Goal: Transaction & Acquisition: Book appointment/travel/reservation

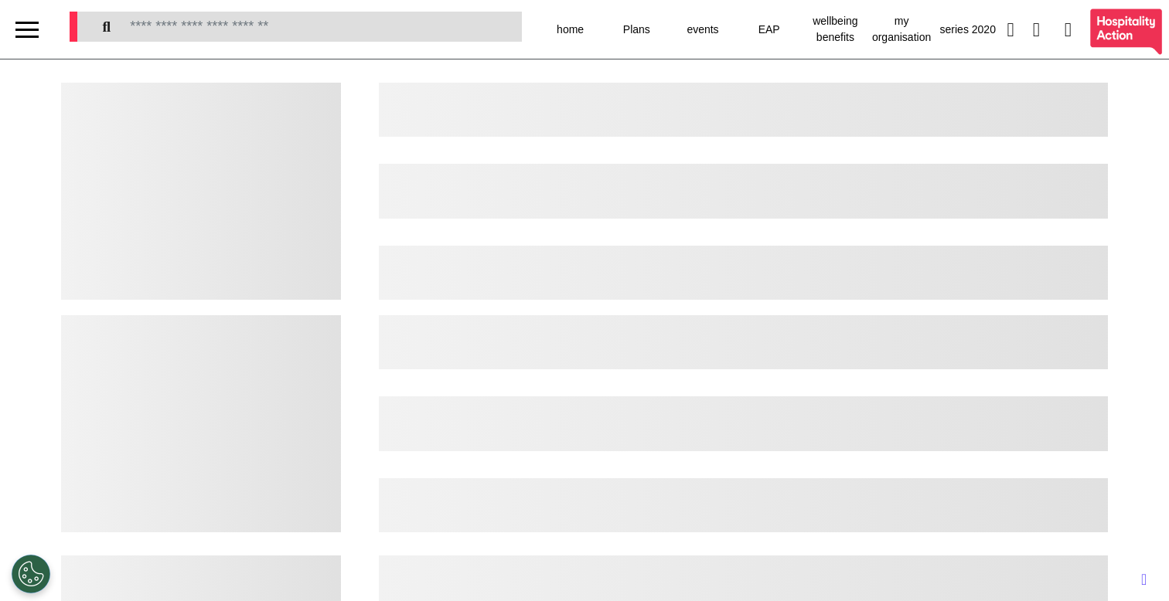
select select "**"
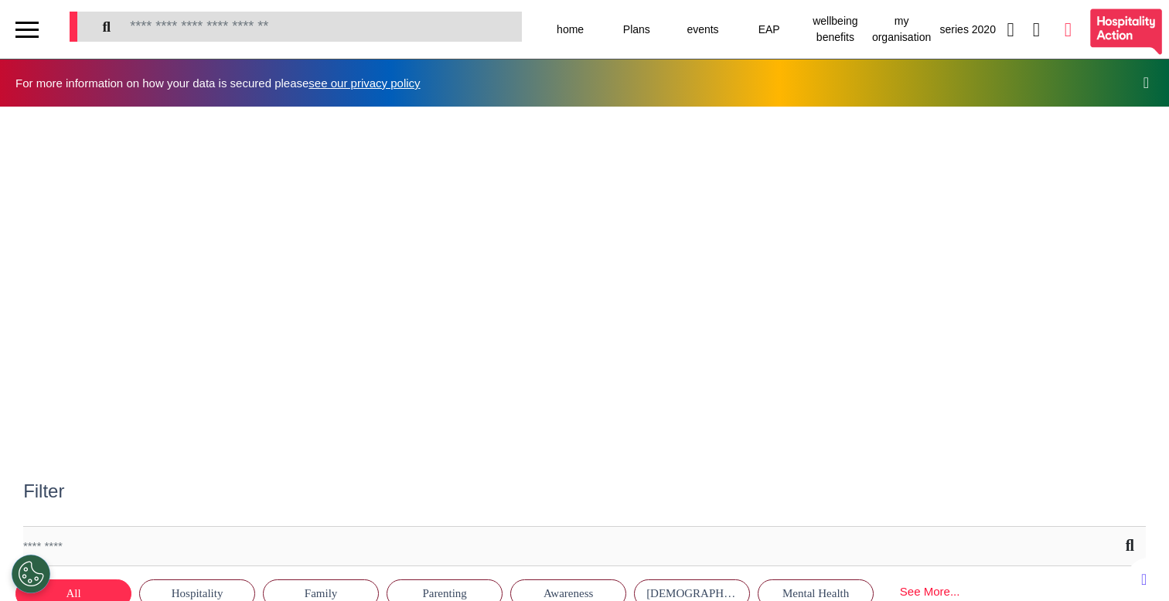
click at [1064, 36] on icon at bounding box center [1067, 29] width 7 height 19
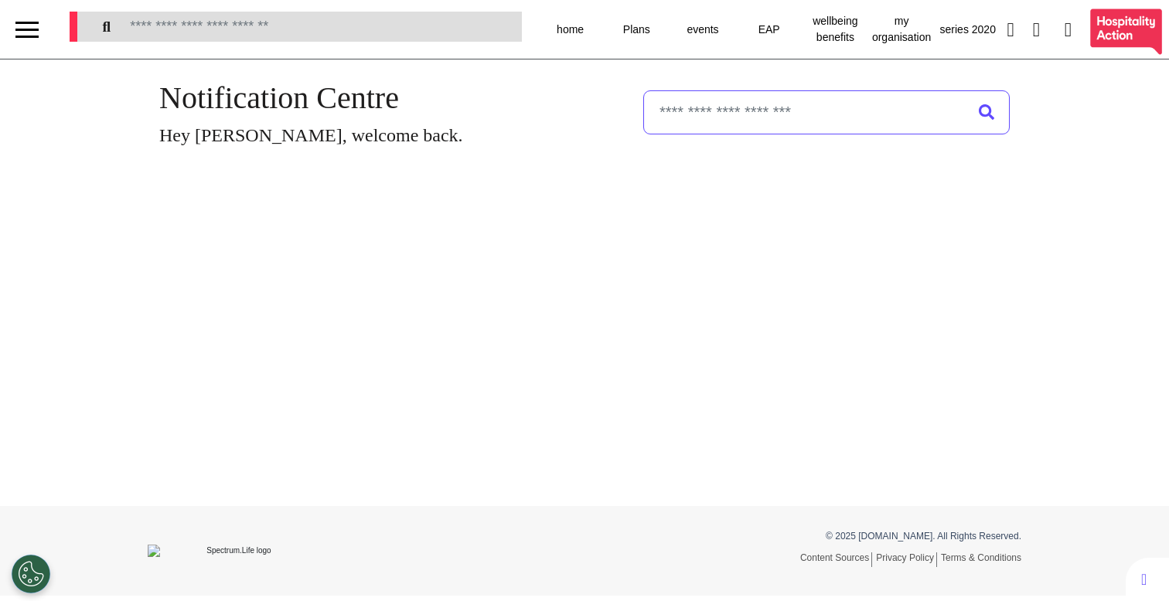
select select "**"
click at [31, 36] on div at bounding box center [26, 37] width 23 height 2
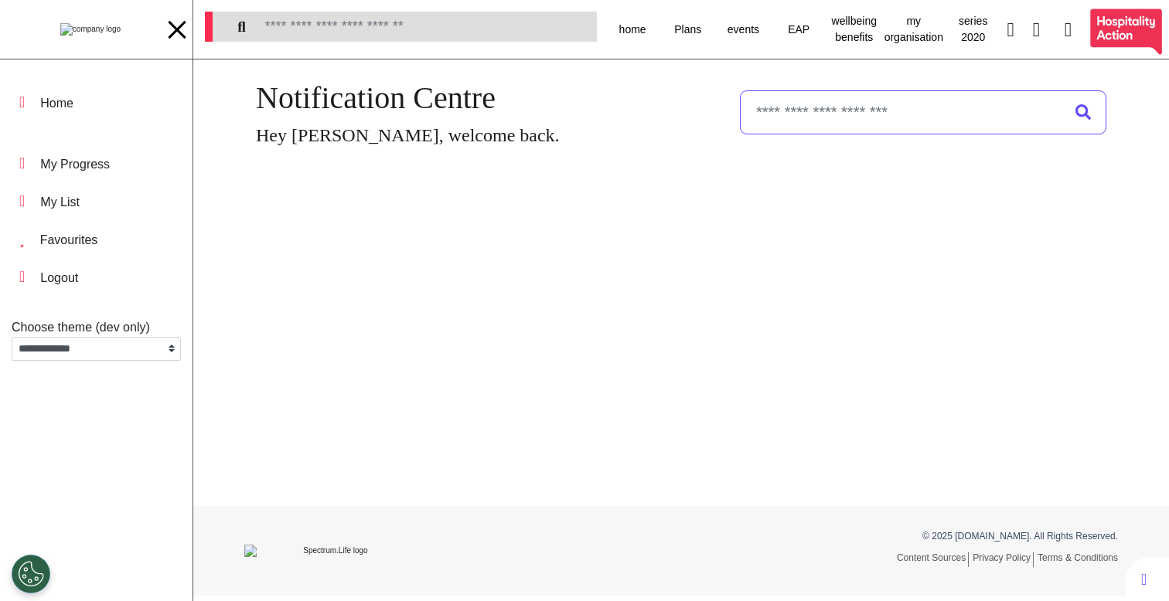
click at [92, 32] on img at bounding box center [90, 29] width 60 height 12
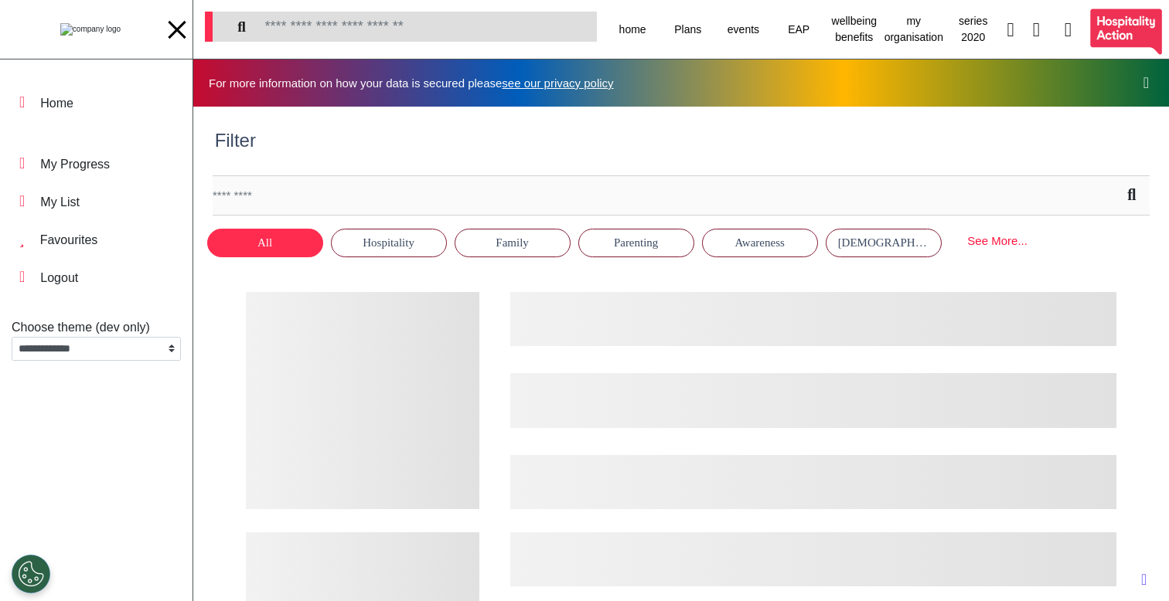
click at [522, 143] on div "Filter" at bounding box center [681, 149] width 956 height 38
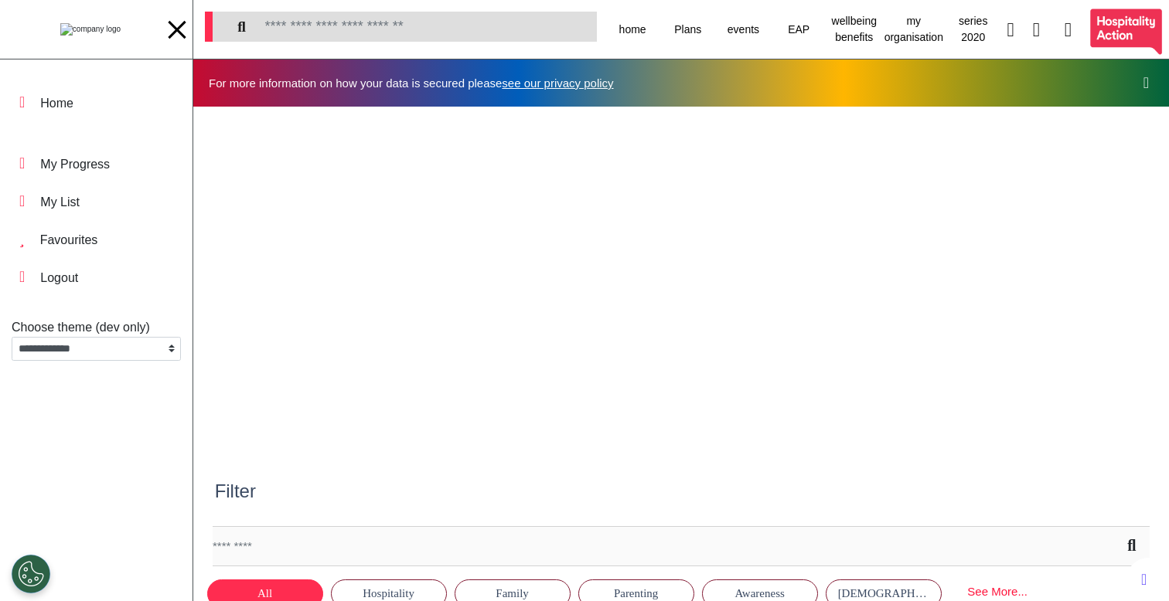
scroll to position [0, 584]
click at [179, 36] on div at bounding box center [176, 30] width 23 height 26
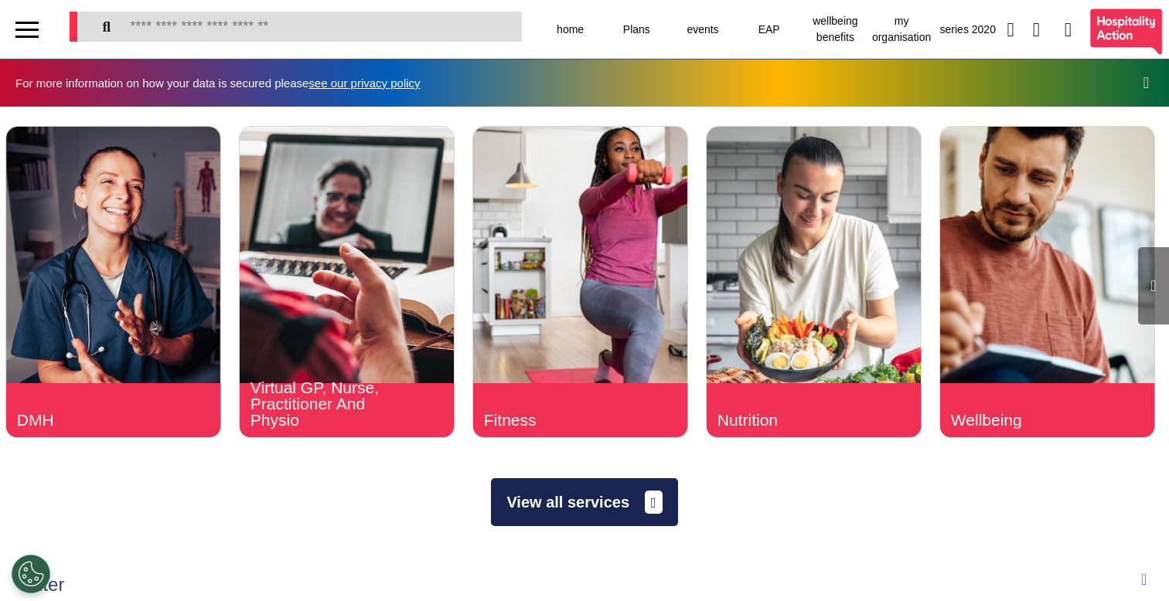
click at [540, 494] on button "View all services" at bounding box center [584, 502] width 186 height 48
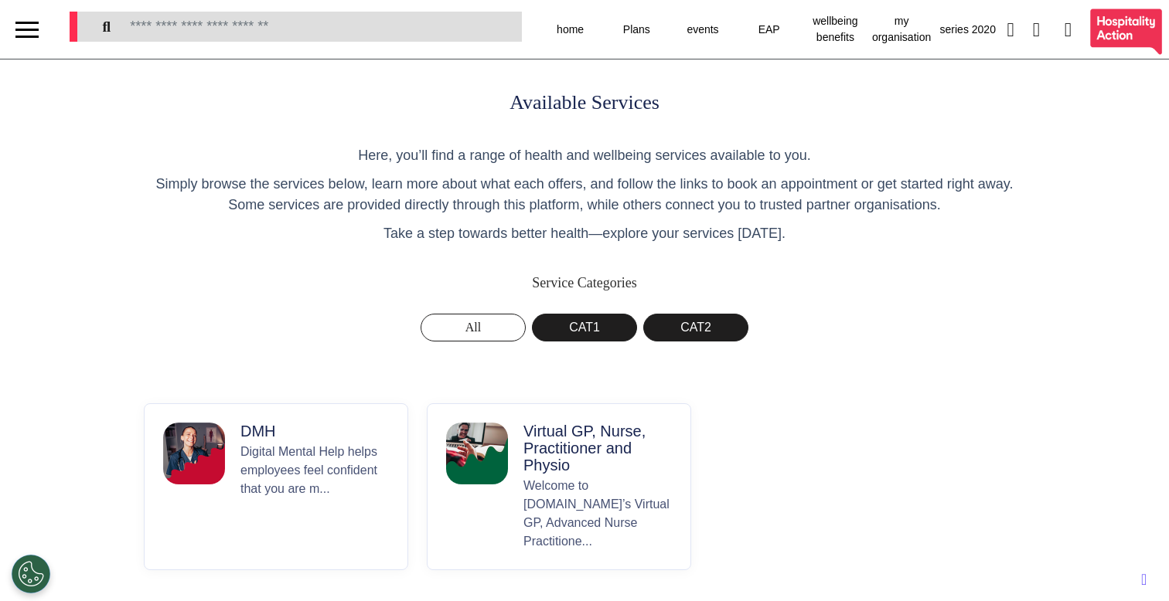
click at [538, 471] on p "Virtual GP, Nurse, Practitioner and Physio" at bounding box center [597, 448] width 148 height 51
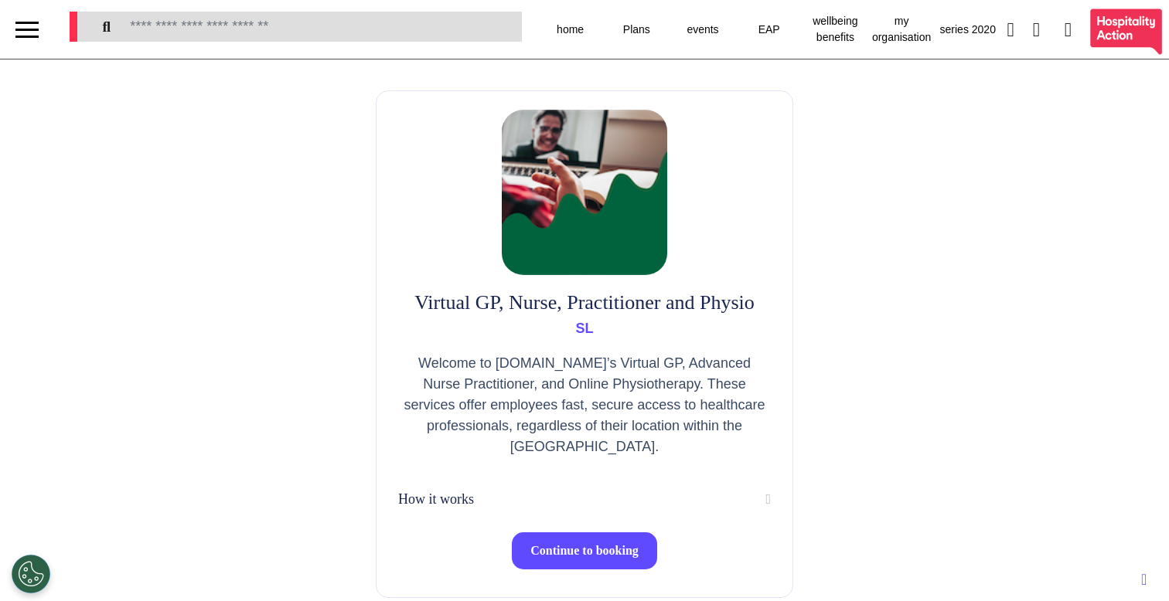
click at [571, 552] on span "Continue to booking" at bounding box center [584, 550] width 108 height 13
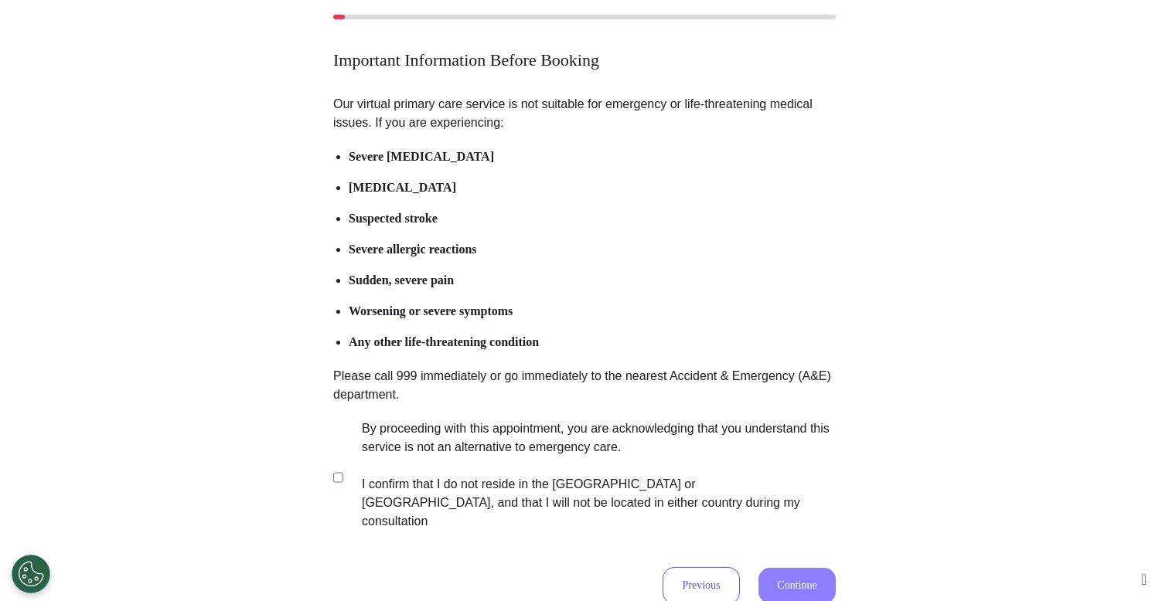
scroll to position [100, 0]
click at [533, 450] on label "By proceeding with this appointment, you are acknowledging that you understand …" at bounding box center [588, 473] width 484 height 111
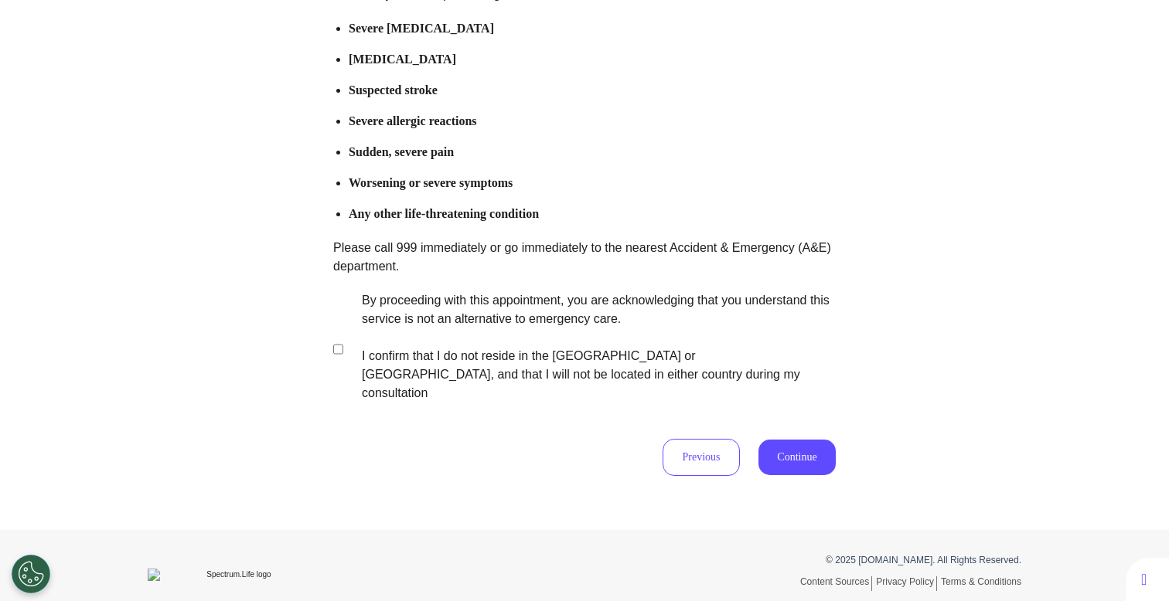
scroll to position [0, 0]
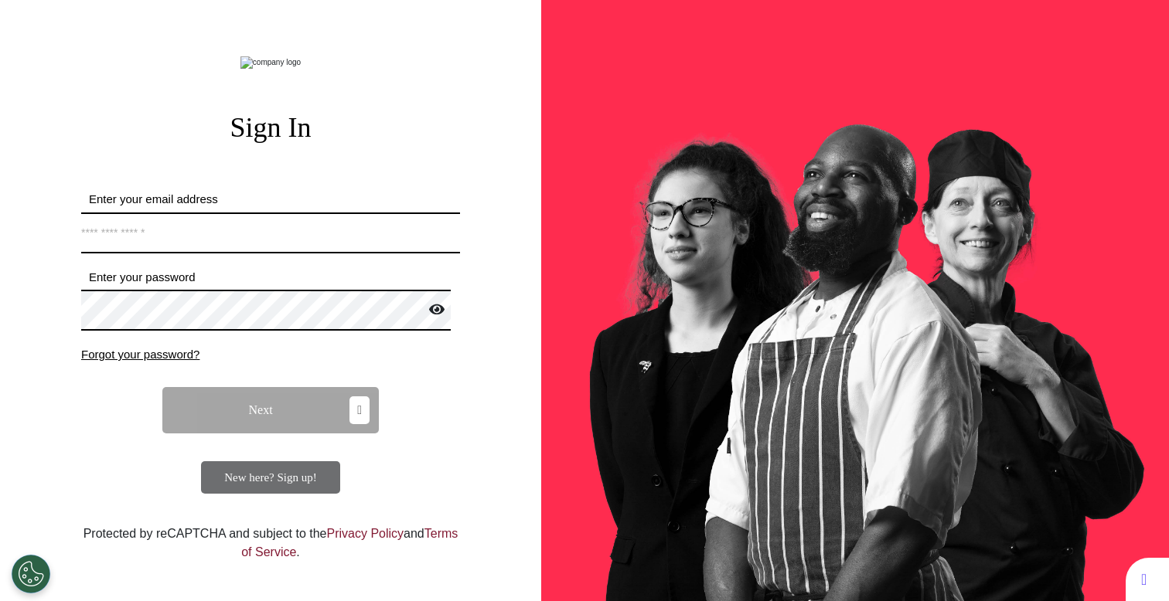
click at [301, 254] on input "Enter your email address" at bounding box center [270, 233] width 379 height 41
type input "**********"
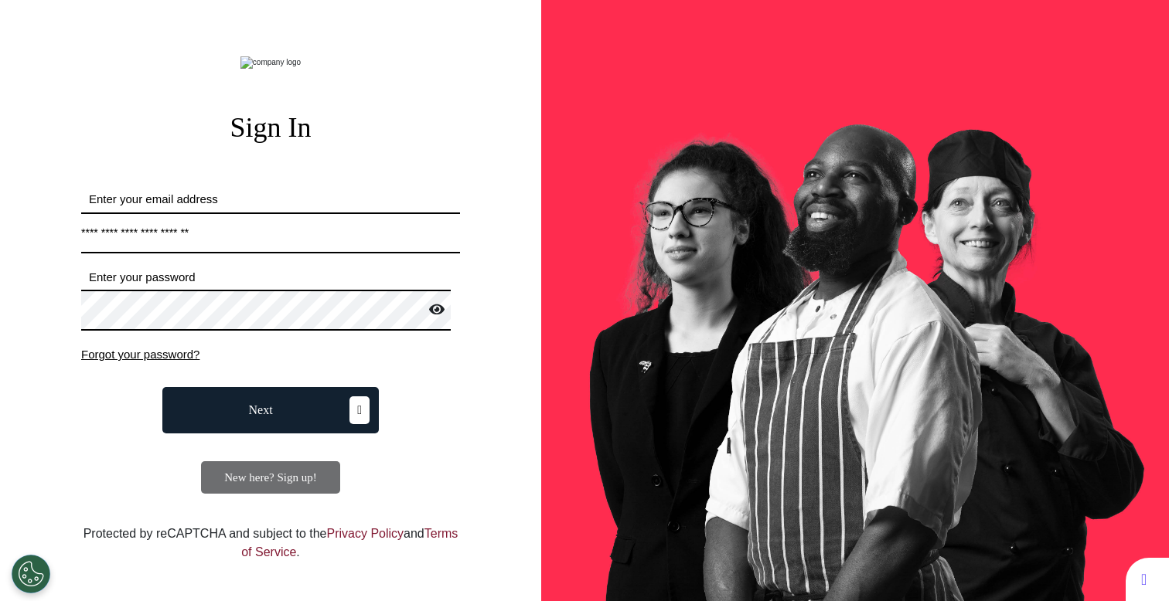
click at [301, 434] on button "Next" at bounding box center [270, 410] width 216 height 46
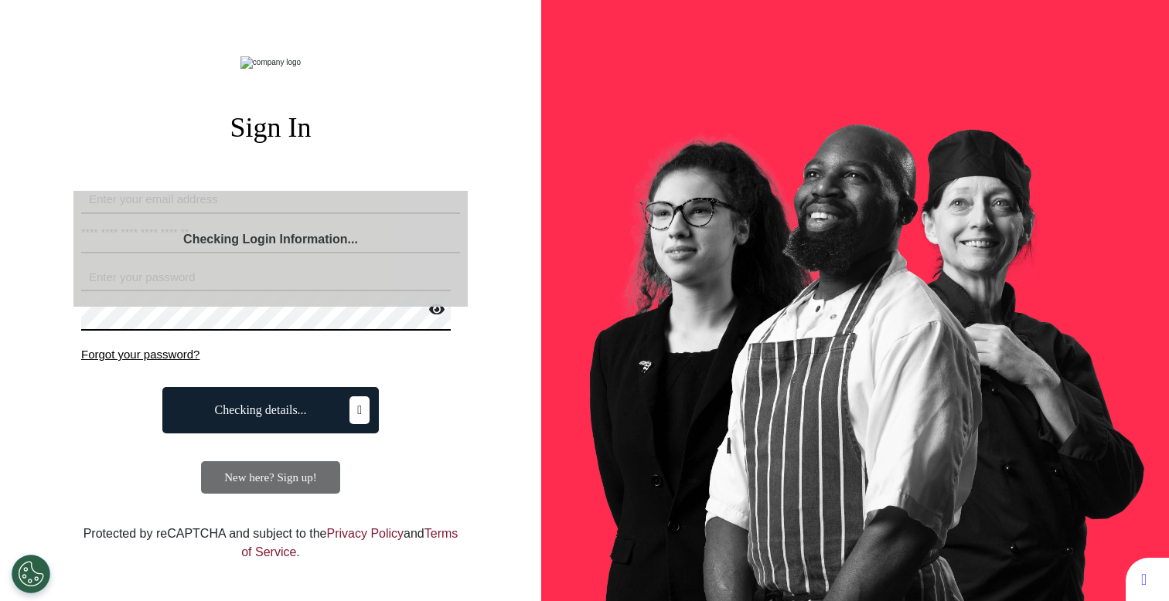
select select "**"
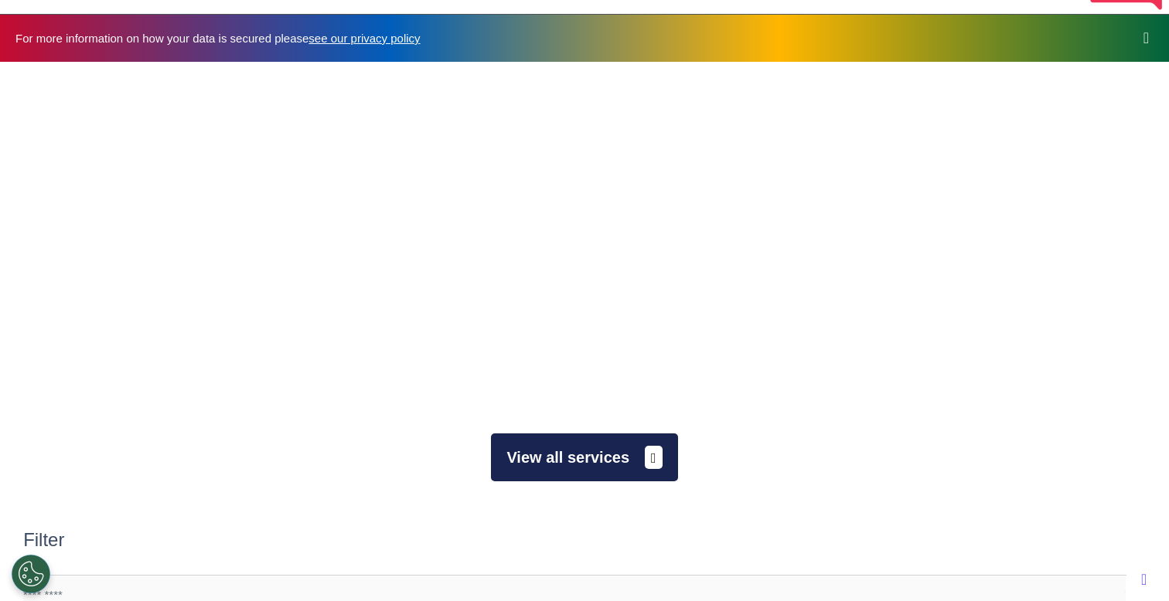
scroll to position [46, 0]
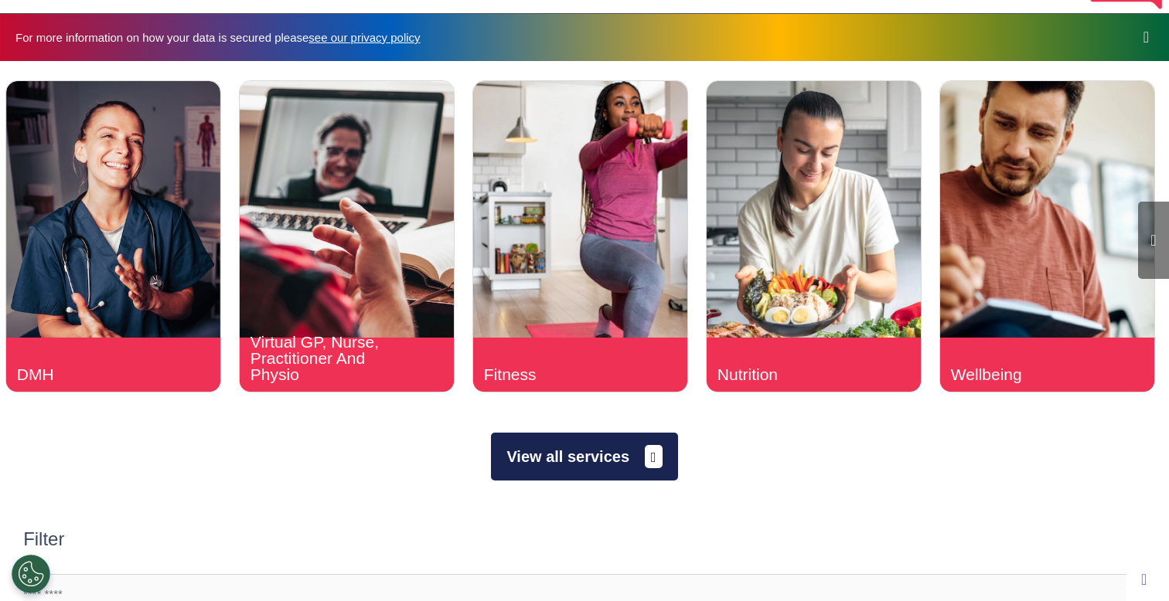
click at [569, 455] on button "View all services" at bounding box center [584, 457] width 186 height 48
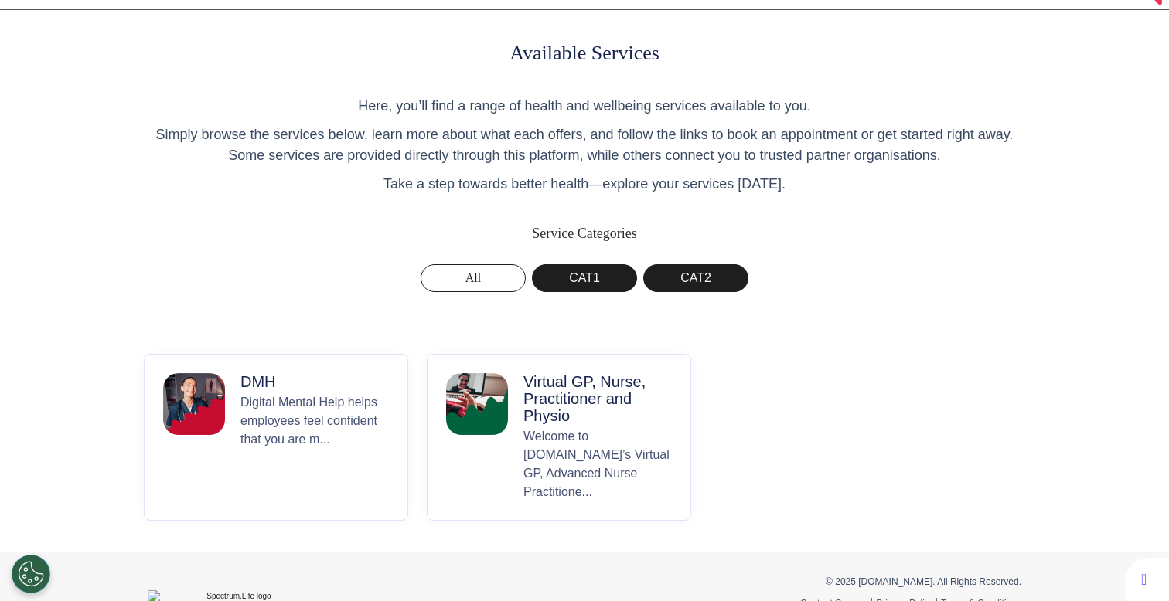
scroll to position [55, 0]
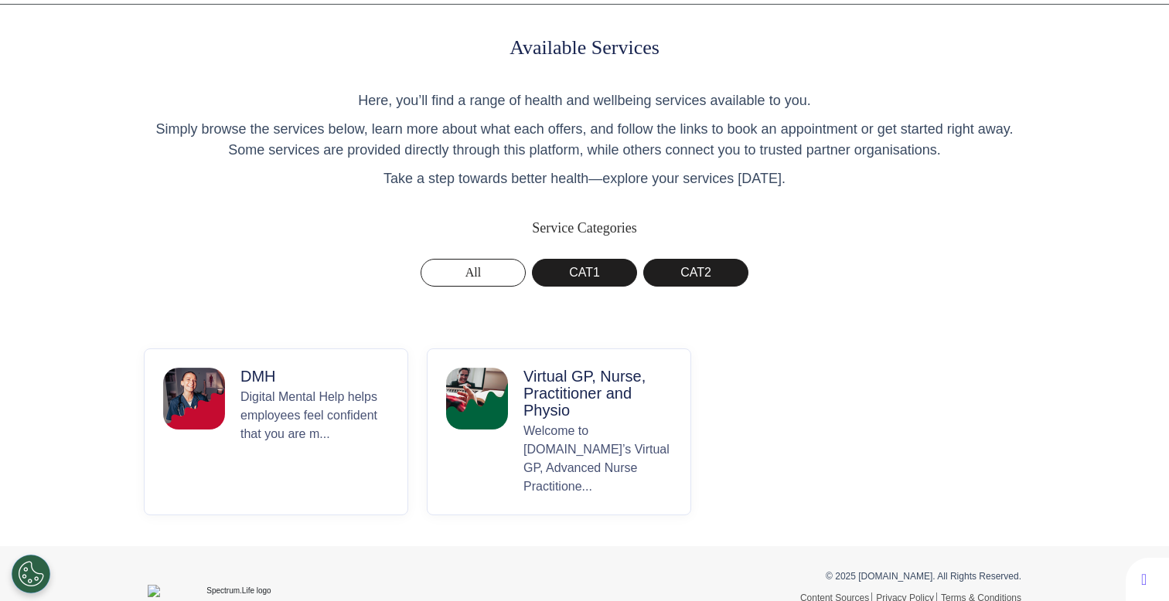
click at [576, 416] on p "Virtual GP, Nurse, Practitioner and Physio" at bounding box center [597, 393] width 148 height 51
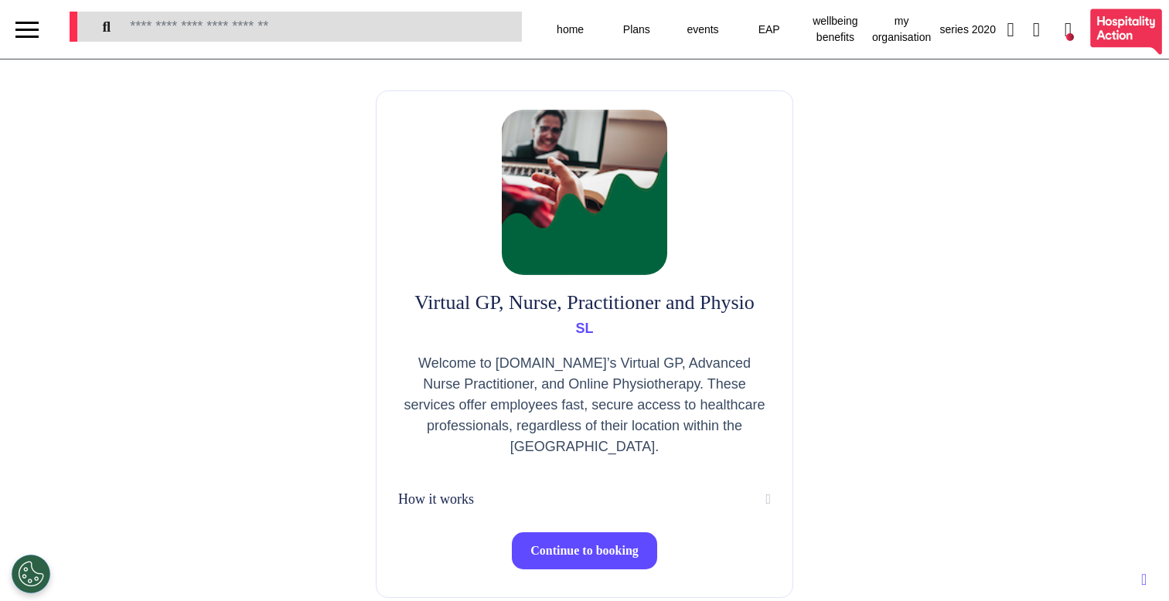
click at [592, 541] on button "Continue to booking" at bounding box center [584, 551] width 145 height 37
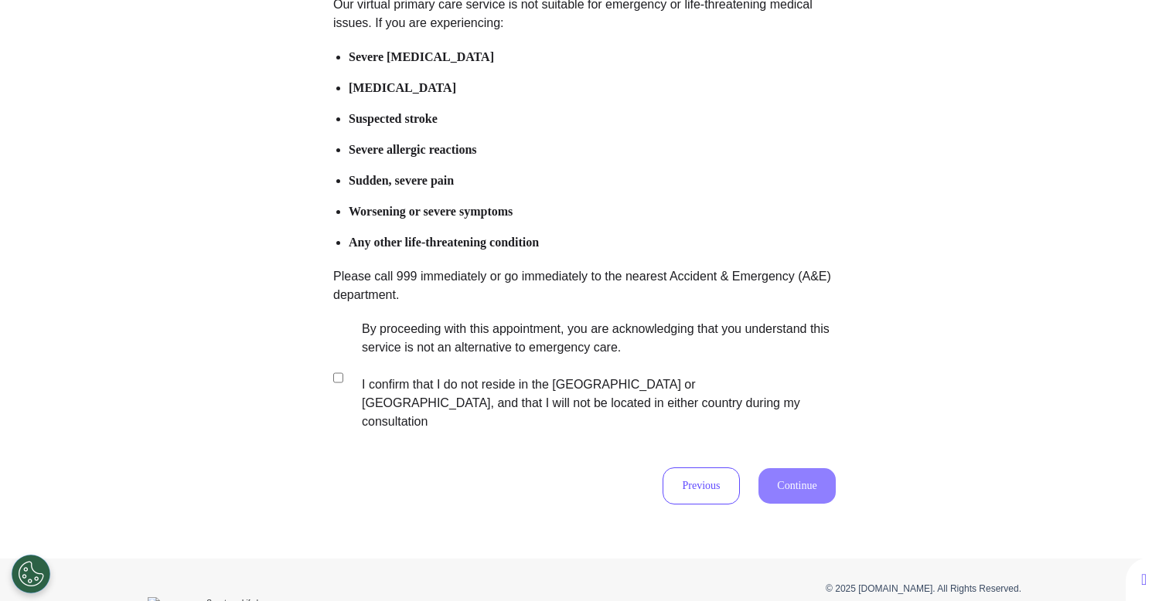
scroll to position [207, 0]
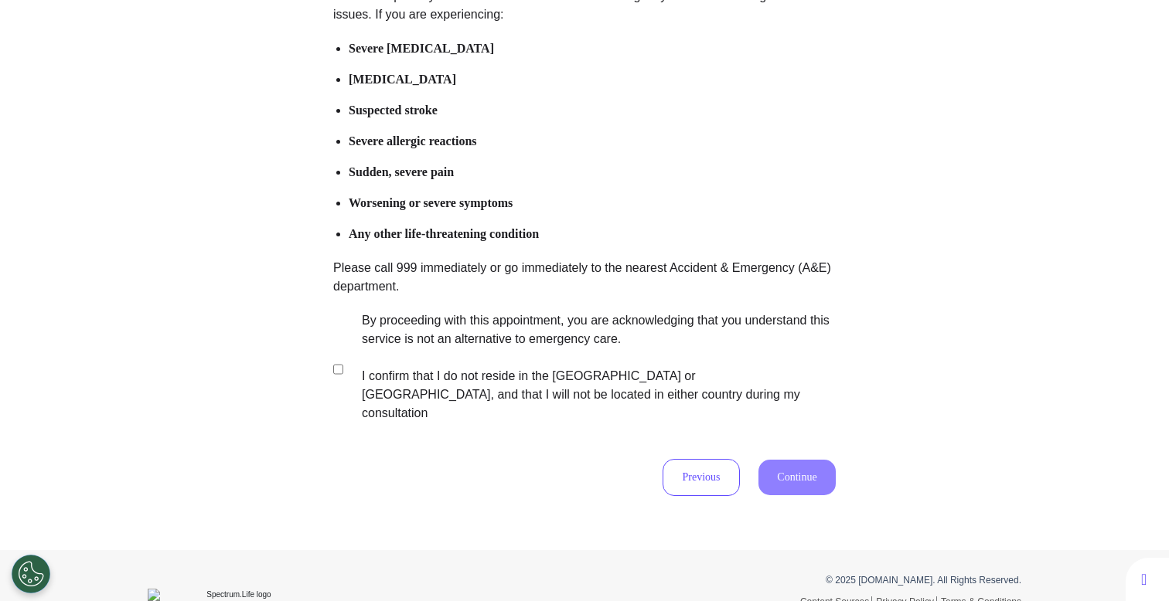
click at [580, 365] on label "By proceeding with this appointment, you are acknowledging that you understand …" at bounding box center [588, 366] width 484 height 111
click at [808, 464] on button "Continue" at bounding box center [796, 478] width 77 height 36
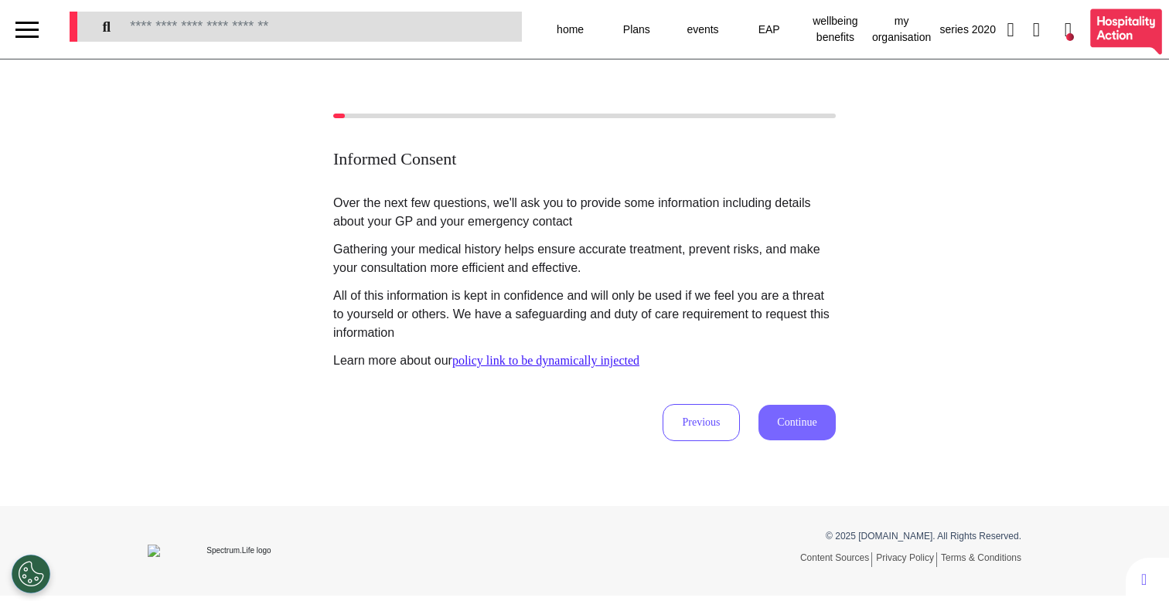
click at [789, 431] on button "Continue" at bounding box center [796, 423] width 77 height 36
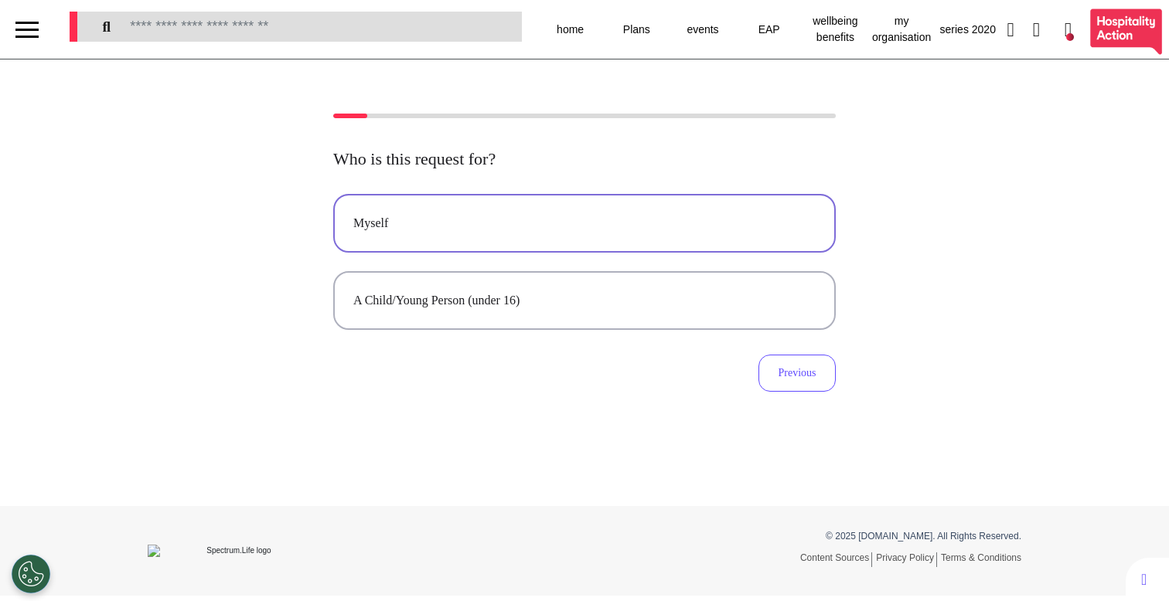
click at [506, 214] on div "Myself" at bounding box center [584, 223] width 462 height 19
select select "******"
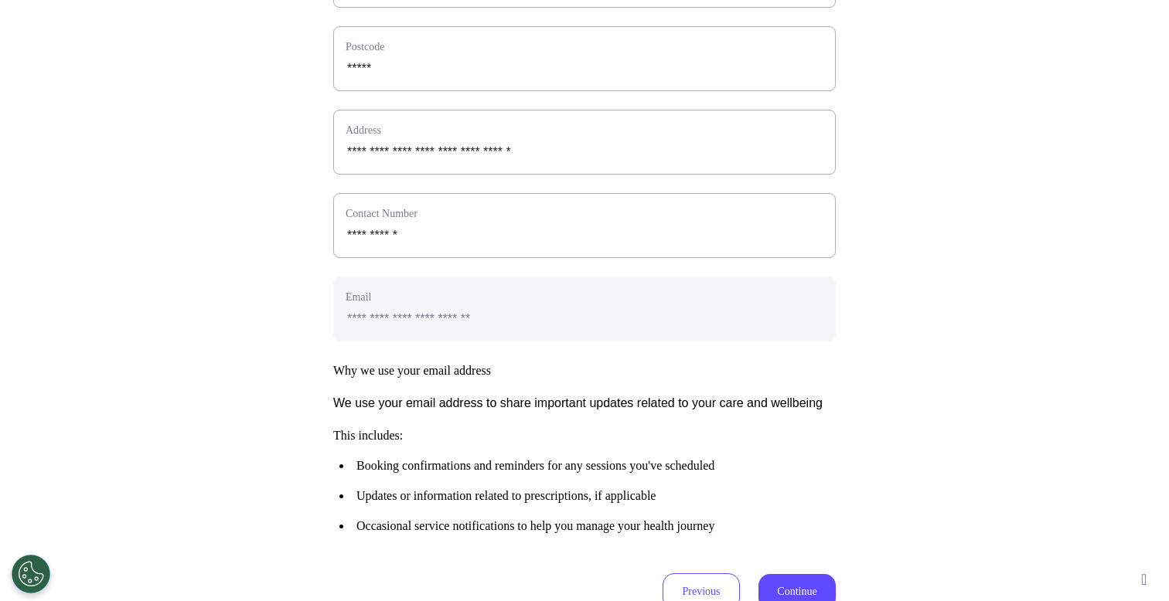
scroll to position [650, 0]
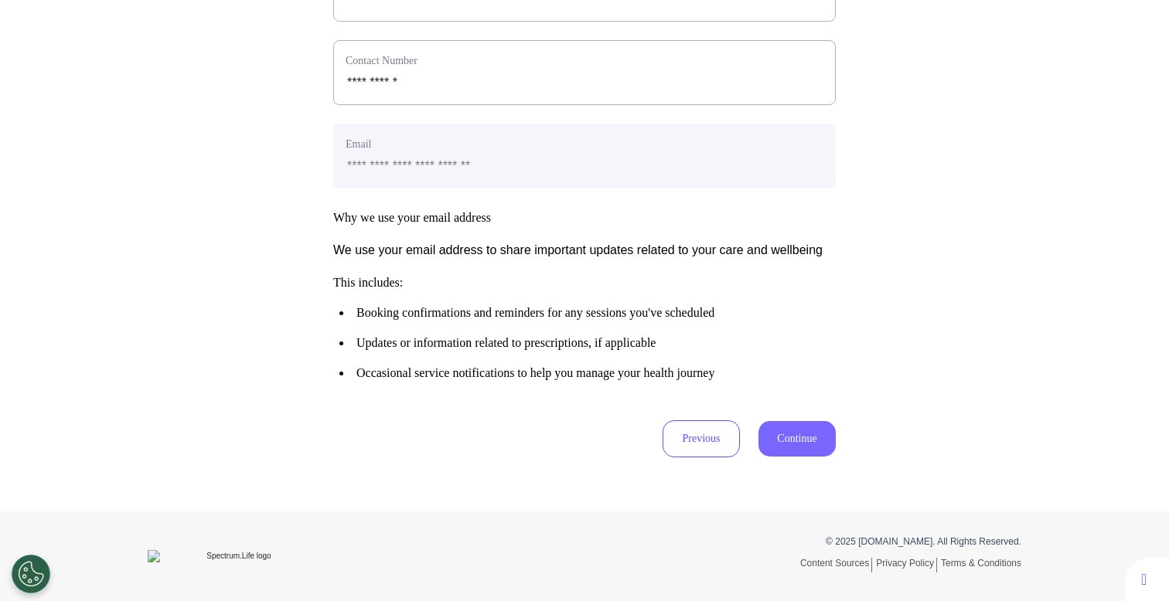
click at [764, 457] on button "Continue" at bounding box center [796, 439] width 77 height 36
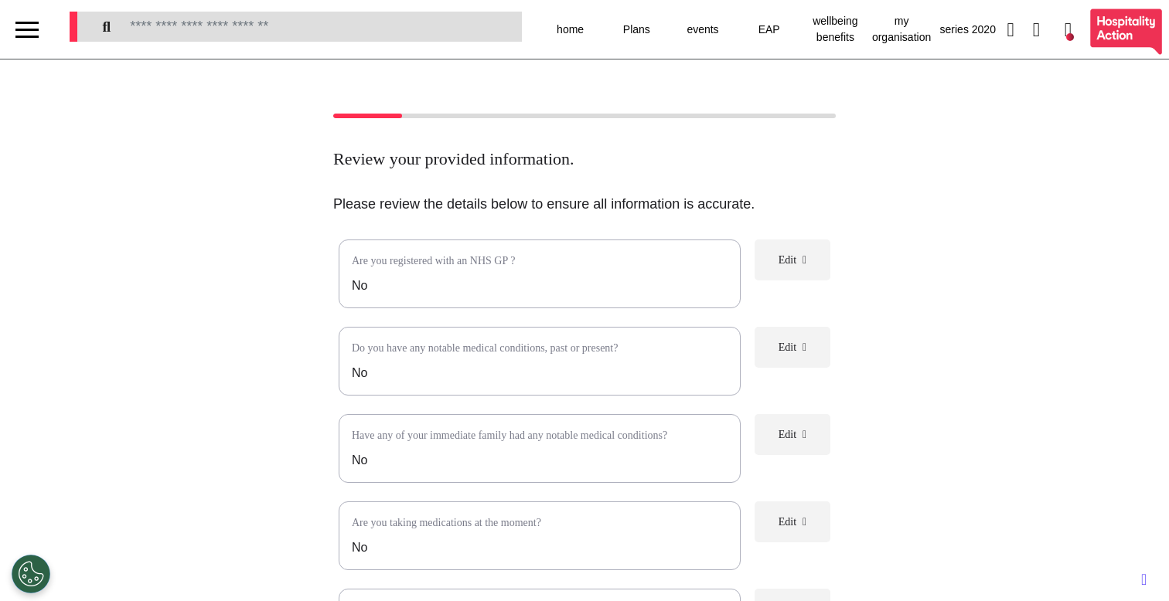
scroll to position [278, 0]
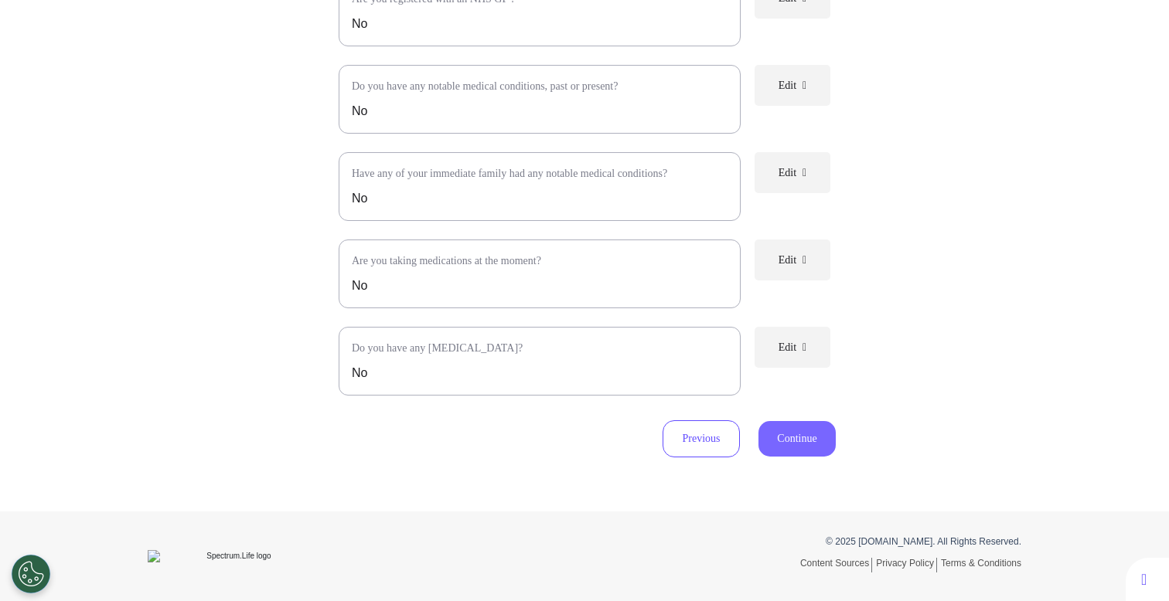
click at [813, 454] on button "Continue" at bounding box center [796, 439] width 77 height 36
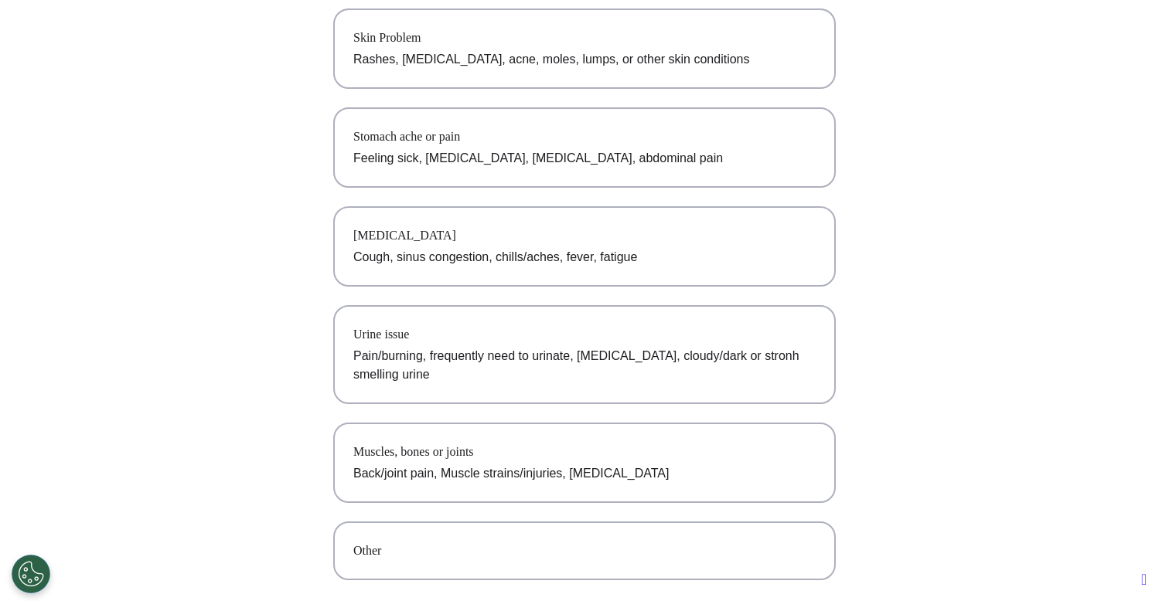
scroll to position [308, 0]
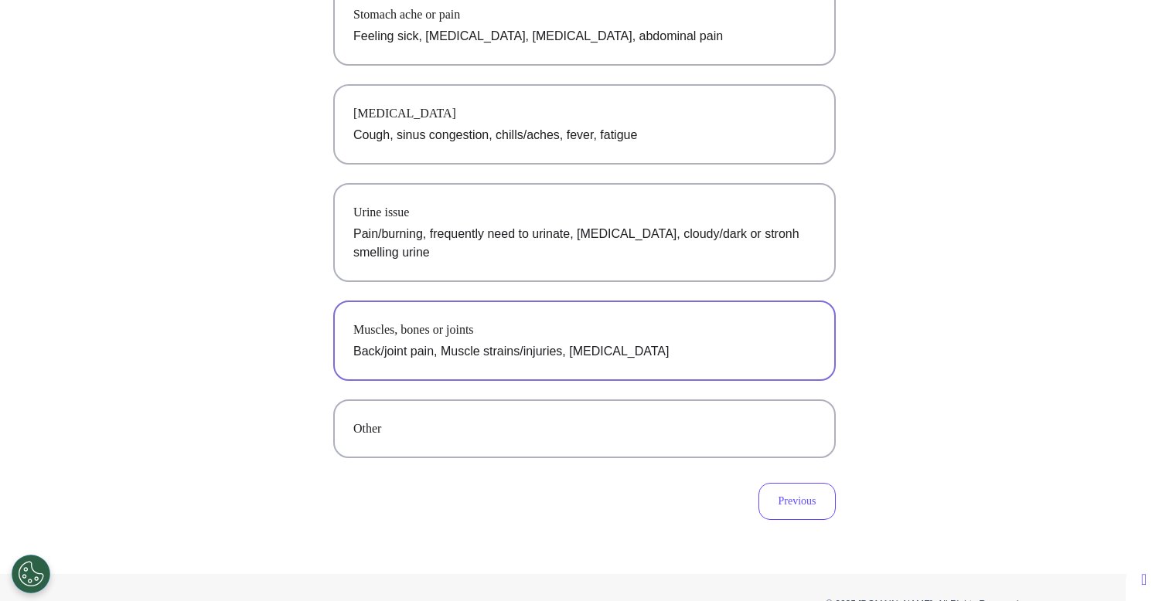
click at [492, 350] on p "Back/joint pain, Muscle strains/injuries, Tendonitis" at bounding box center [584, 351] width 462 height 19
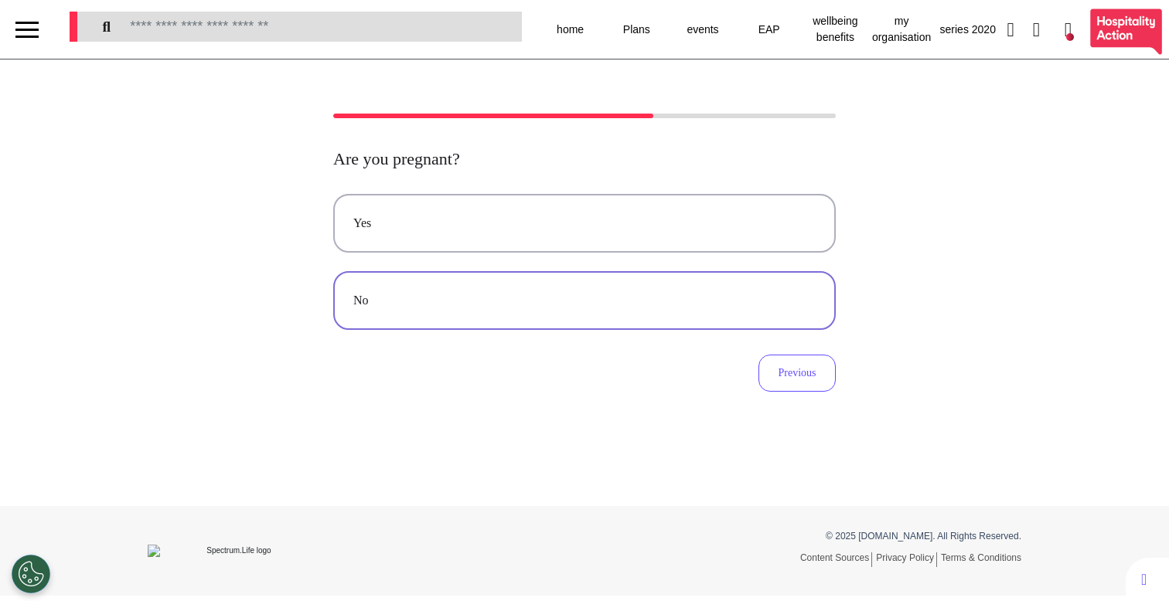
click at [640, 311] on button "No" at bounding box center [584, 300] width 502 height 59
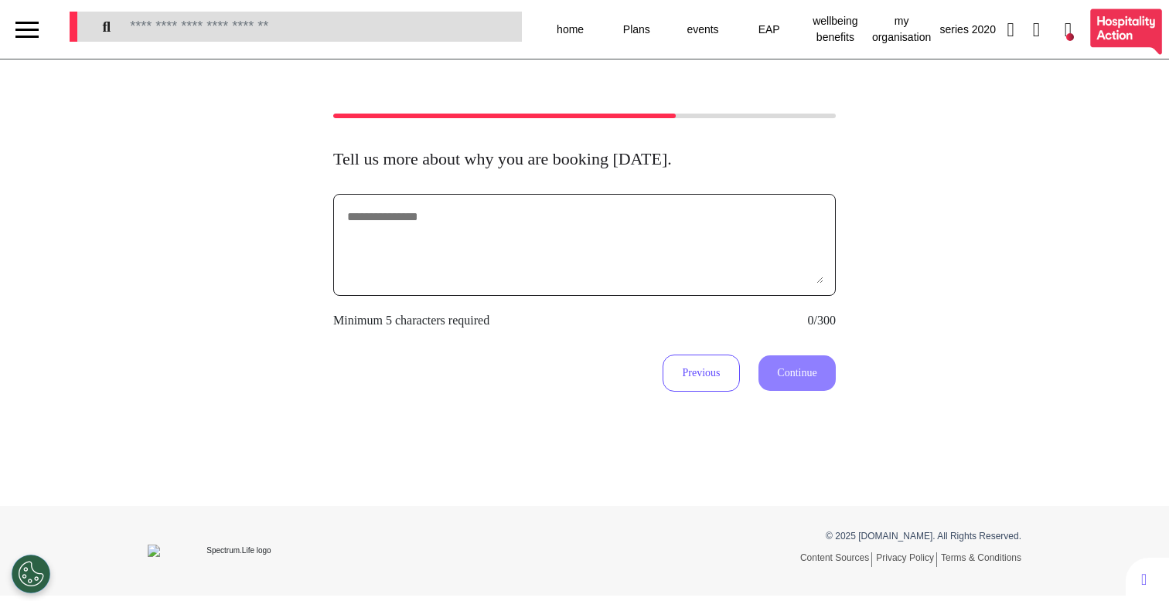
click at [622, 269] on textarea at bounding box center [585, 244] width 478 height 77
type textarea "**********"
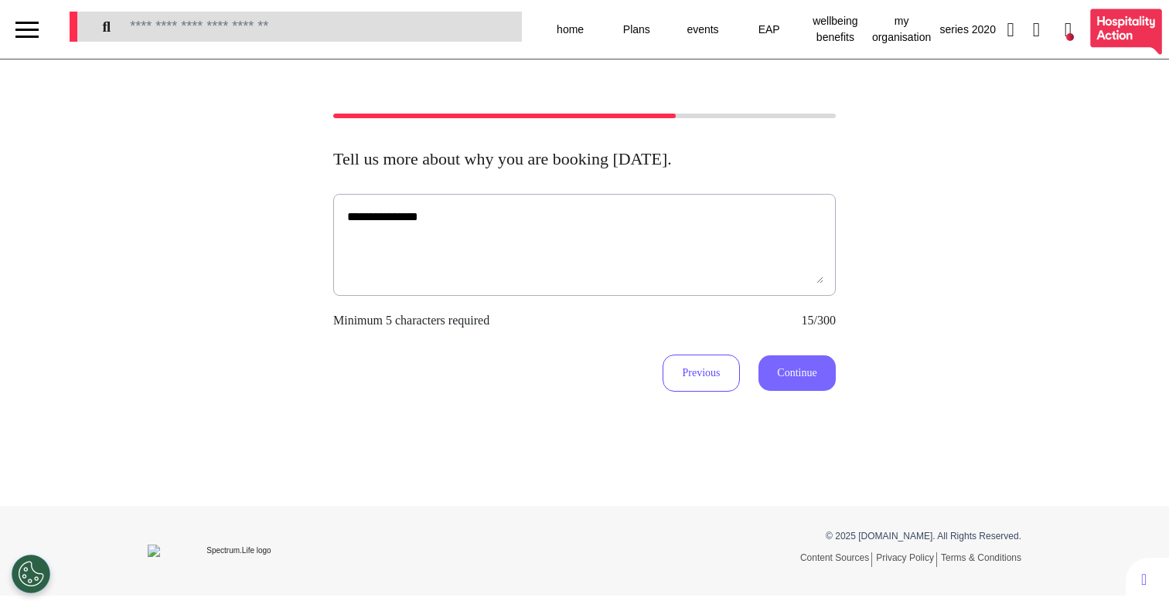
click at [822, 373] on button "Continue" at bounding box center [796, 374] width 77 height 36
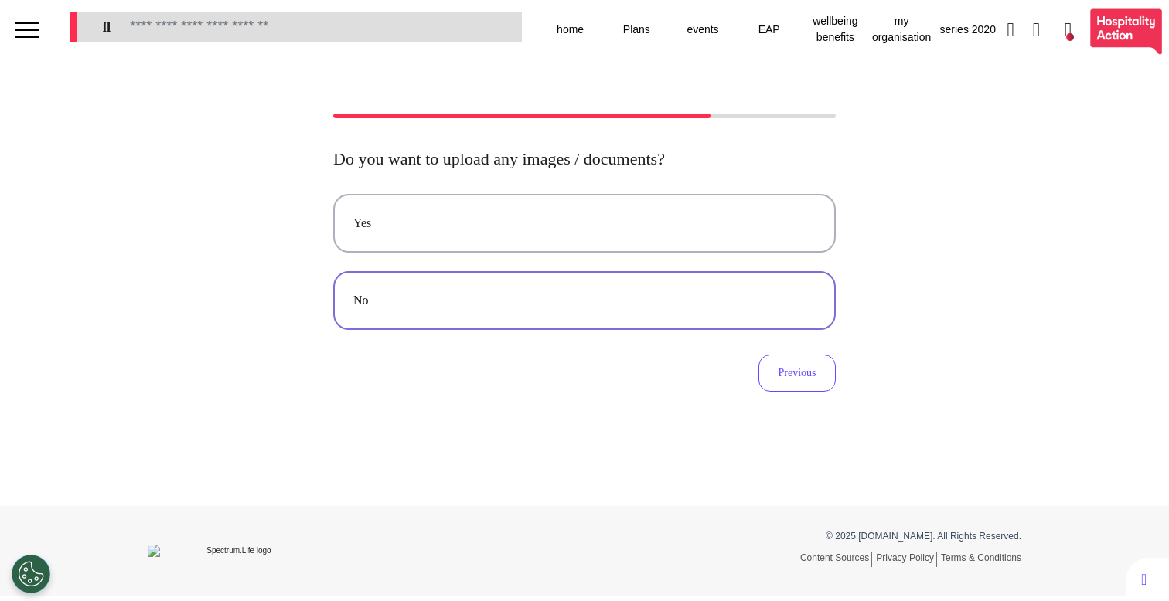
click at [444, 299] on div "No" at bounding box center [584, 300] width 462 height 19
click at [447, 298] on div "Audio" at bounding box center [584, 300] width 462 height 19
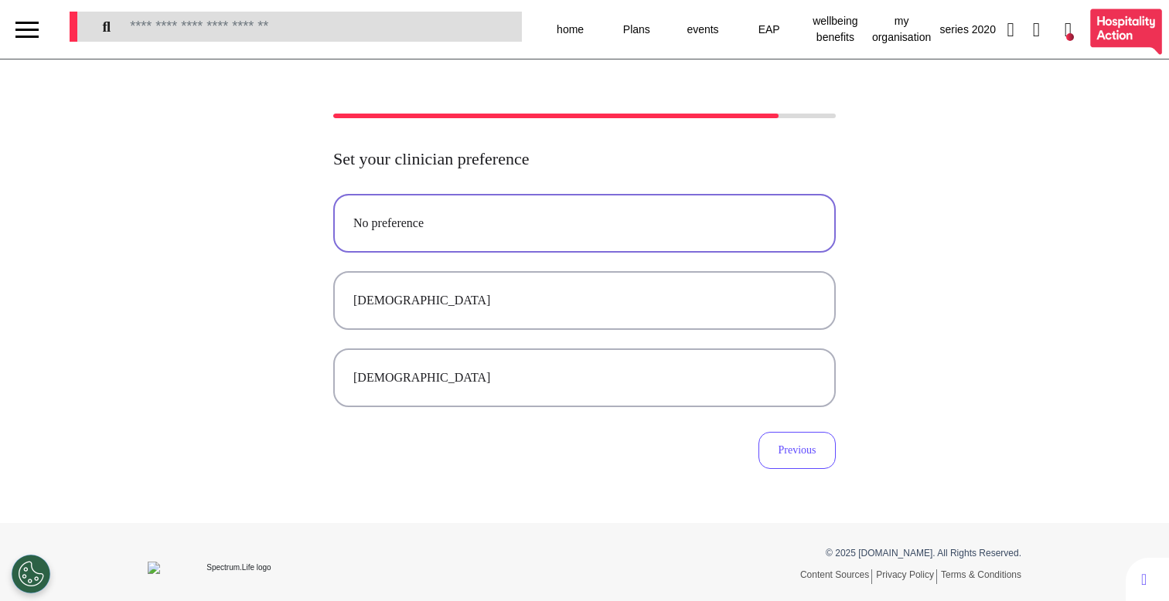
click at [497, 234] on button "No preference" at bounding box center [584, 223] width 502 height 59
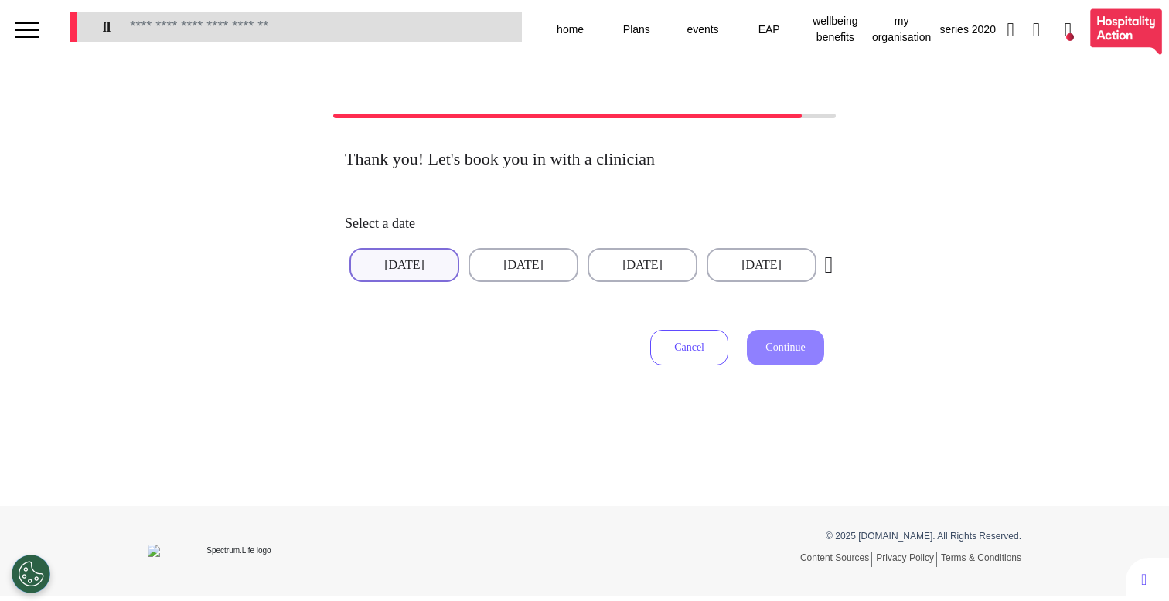
click at [429, 264] on button "02 Sep 2025" at bounding box center [404, 265] width 110 height 34
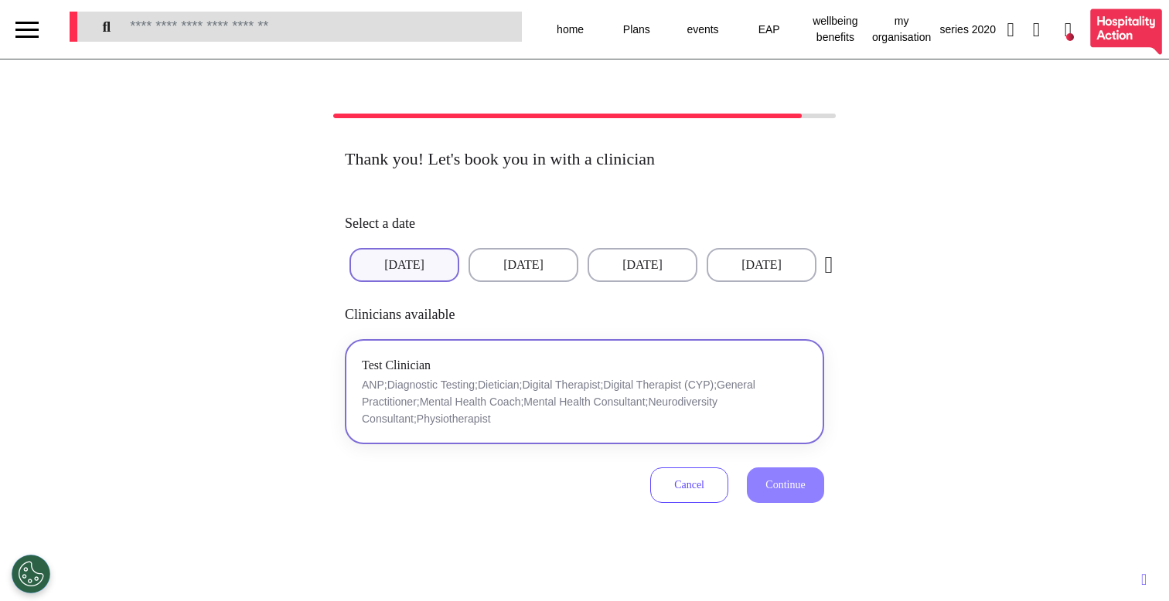
click at [602, 362] on div "Test Clinician ANP;Diagnostic Testing;Dietician;Digital Therapist;Digital Thera…" at bounding box center [584, 392] width 445 height 72
click at [768, 496] on button "Continue" at bounding box center [785, 486] width 77 height 36
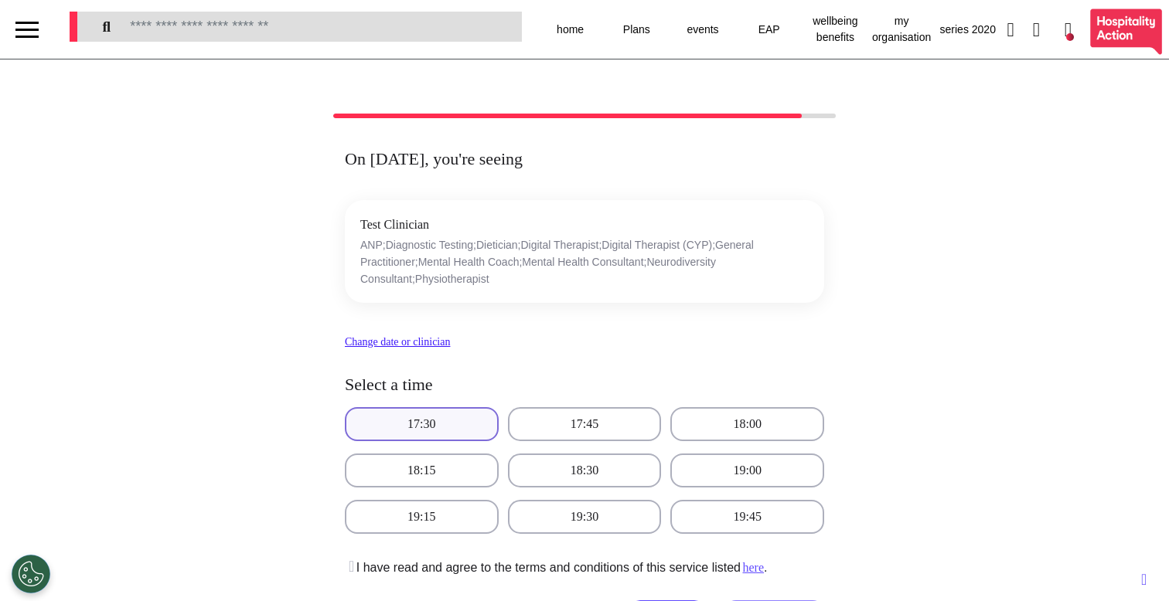
click at [457, 421] on button "17:30" at bounding box center [422, 424] width 154 height 34
click at [352, 567] on icon at bounding box center [349, 566] width 9 height 15
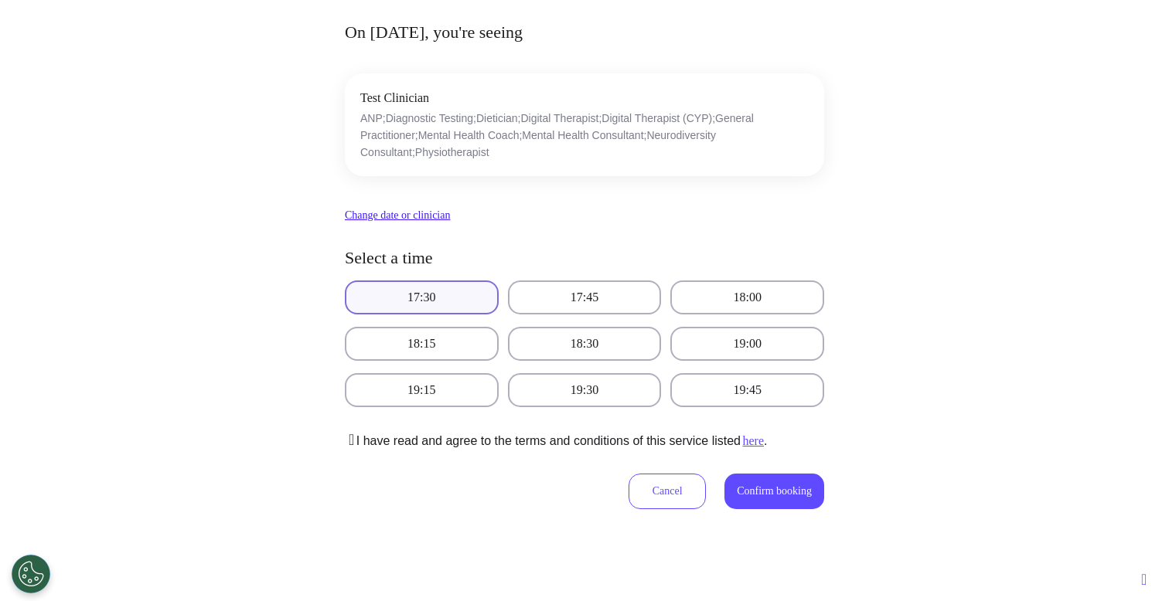
scroll to position [221, 0]
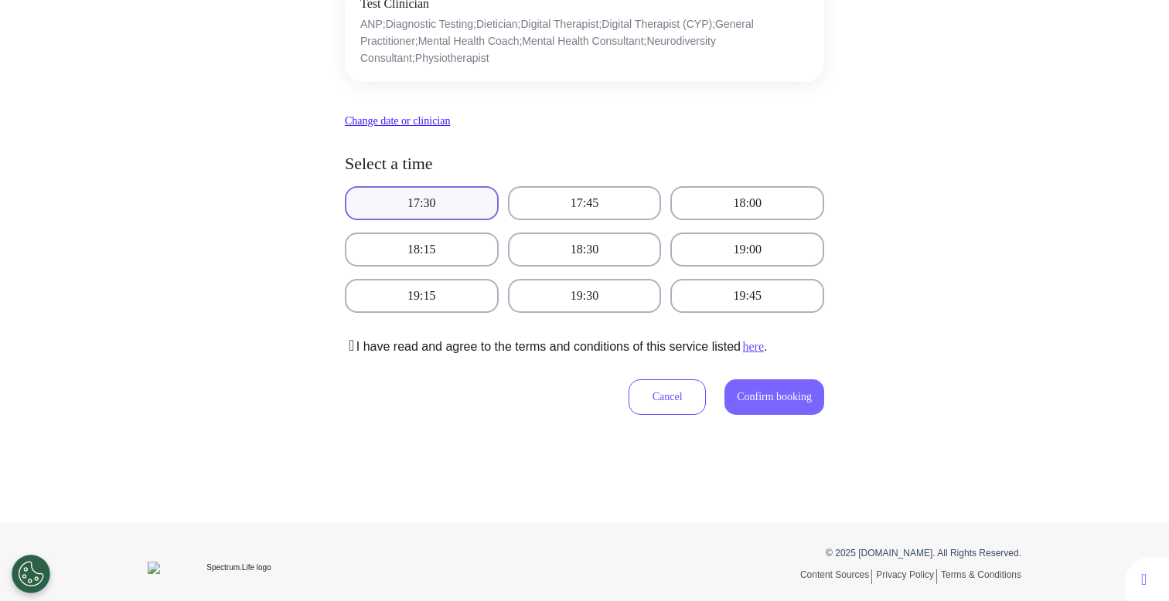
click at [784, 388] on button "Confirm booking" at bounding box center [774, 398] width 100 height 36
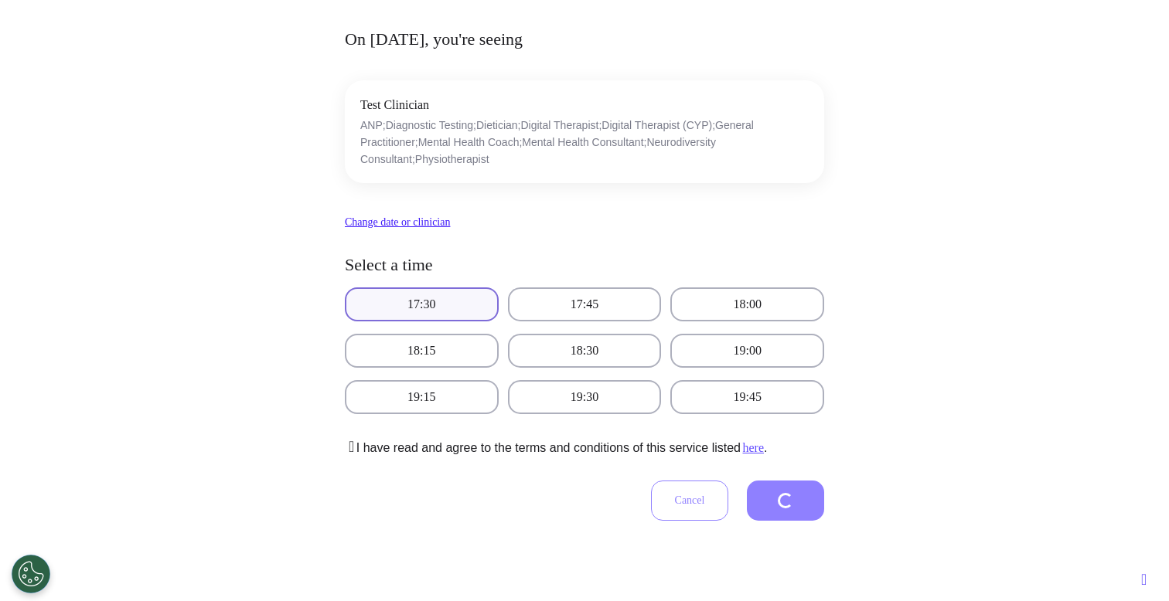
scroll to position [84, 0]
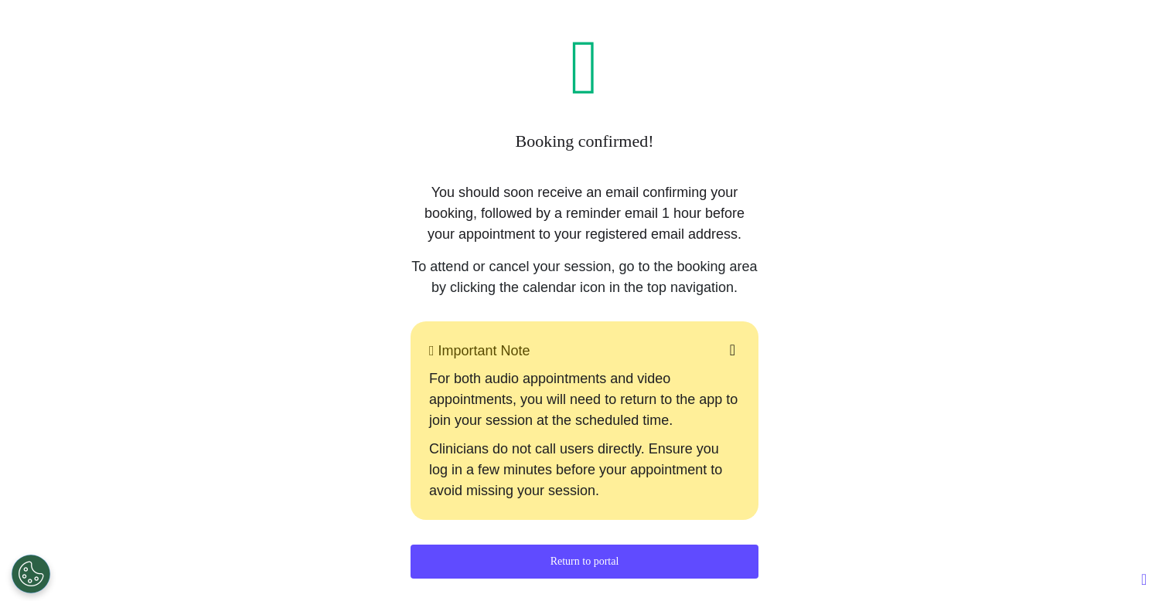
drag, startPoint x: 474, startPoint y: 458, endPoint x: 618, endPoint y: 60, distance: 424.0
